Goal: Find specific page/section: Find specific page/section

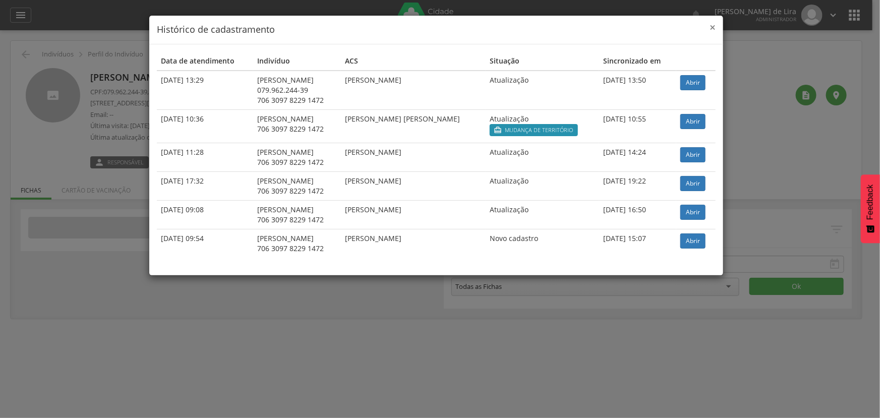
click at [713, 27] on span "×" at bounding box center [713, 27] width 6 height 14
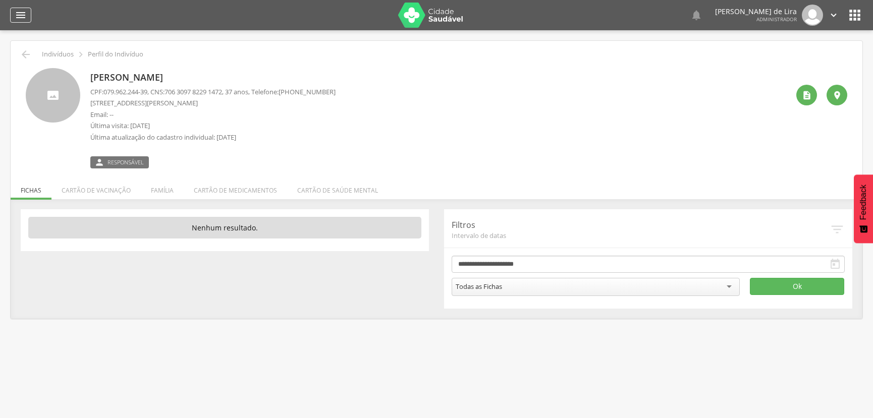
click at [17, 19] on icon "" at bounding box center [21, 15] width 12 height 12
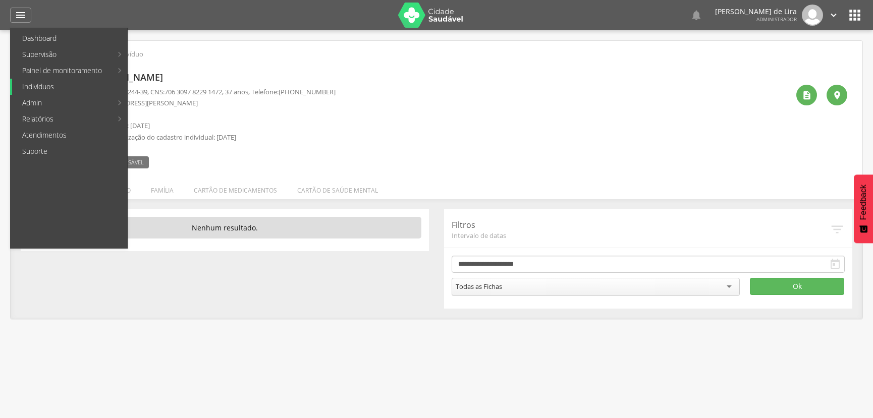
click at [48, 91] on link "Indivíduos" at bounding box center [69, 87] width 115 height 16
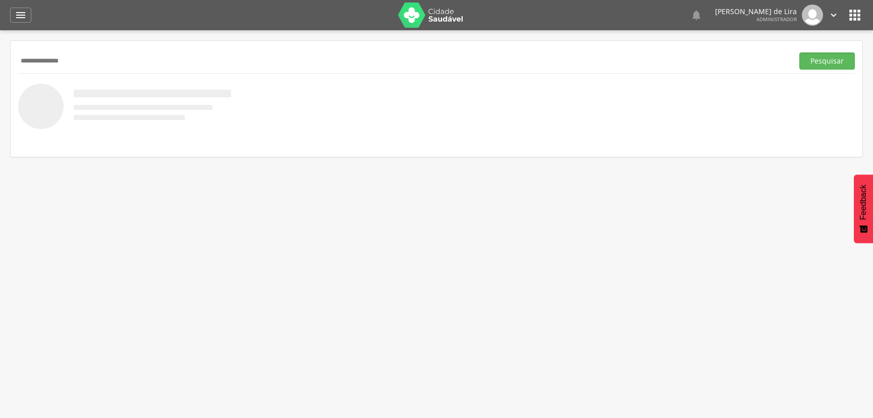
type input "**********"
click at [799, 52] on button "Pesquisar" at bounding box center [826, 60] width 55 height 17
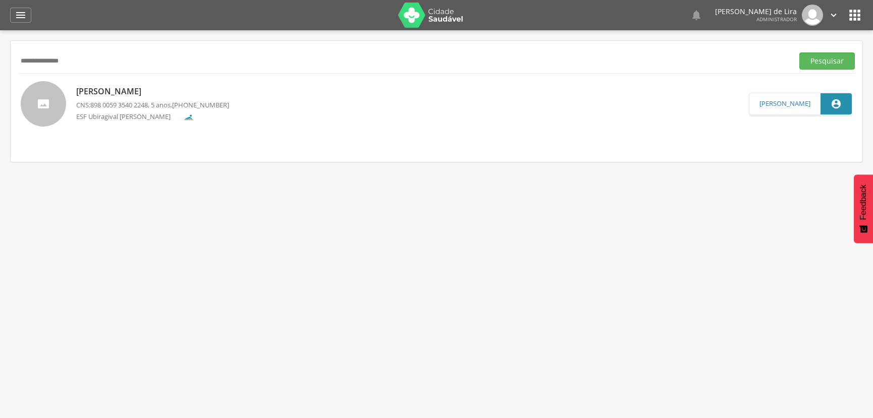
click at [135, 94] on p "[PERSON_NAME]" at bounding box center [152, 92] width 153 height 12
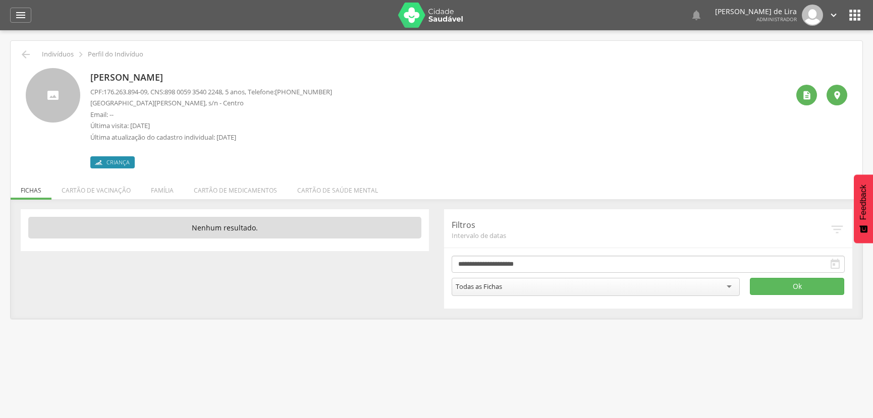
drag, startPoint x: 91, startPoint y: 77, endPoint x: 206, endPoint y: 78, distance: 115.5
click at [206, 78] on p "[PERSON_NAME]" at bounding box center [211, 77] width 242 height 13
copy p "[PERSON_NAME]"
